Goal: Task Accomplishment & Management: Use online tool/utility

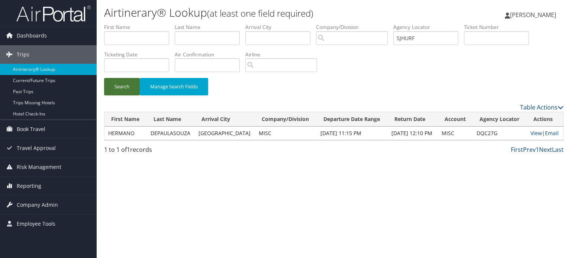
type input "SJHURF"
click at [114, 86] on button "Search" at bounding box center [122, 86] width 36 height 17
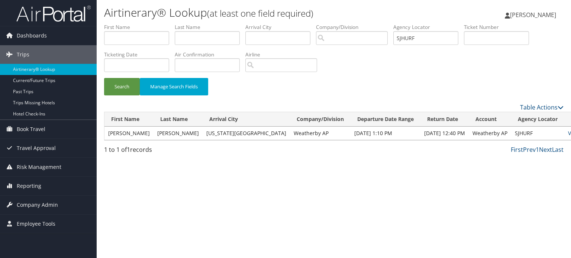
click at [524, 130] on td "SJHURF" at bounding box center [537, 133] width 53 height 13
click at [568, 133] on link "View" at bounding box center [574, 133] width 12 height 7
click at [129, 93] on button "Search" at bounding box center [122, 86] width 36 height 17
click at [404, 40] on input "SJHURF" at bounding box center [425, 38] width 65 height 14
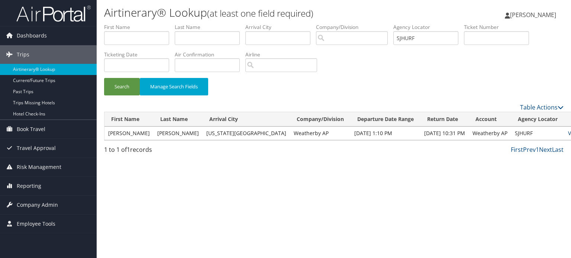
click at [568, 133] on link "View" at bounding box center [574, 133] width 12 height 7
click at [564, 136] on td "View | Email" at bounding box center [582, 133] width 36 height 13
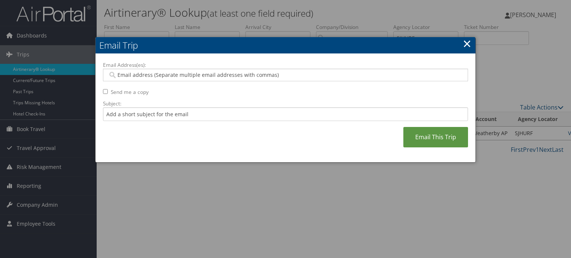
click at [171, 86] on div "Email Address(es): Send me a copy Subject: Email This Trip" at bounding box center [285, 108] width 365 height 94
click at [175, 79] on div at bounding box center [285, 75] width 365 height 13
paste input "NNPMOM@ICLOUD.COM"
type input "NNPMOM@ICLOUD.COM"
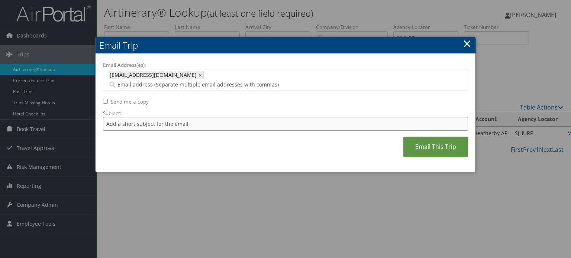
click at [163, 120] on input "Subject:" at bounding box center [285, 124] width 365 height 14
click at [234, 117] on input "American air flight confirmation October 18 - 25" at bounding box center [285, 124] width 365 height 14
type input "American air flight confirmation October 15"
click at [443, 137] on link "Email This Trip" at bounding box center [435, 147] width 65 height 20
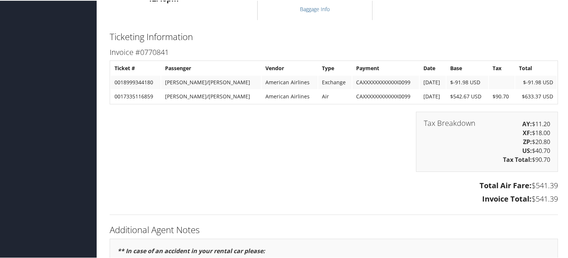
scroll to position [1189, 0]
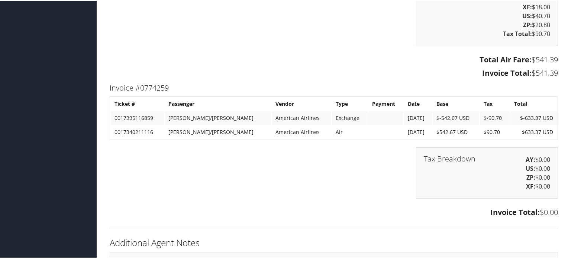
scroll to position [1327, 0]
